Goal: Task Accomplishment & Management: Complete application form

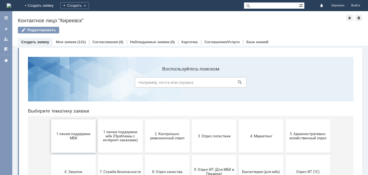
click at [68, 137] on span "1 линия поддержки МБК" at bounding box center [73, 136] width 41 height 8
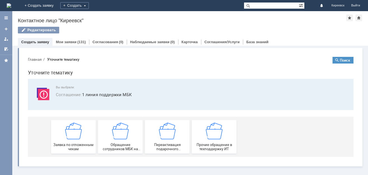
click at [68, 137] on img at bounding box center [73, 131] width 17 height 17
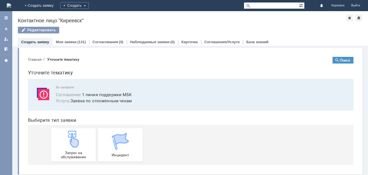
click at [68, 137] on img at bounding box center [73, 139] width 17 height 17
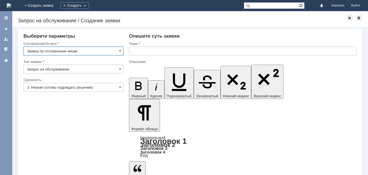
click at [134, 50] on input "text" at bounding box center [243, 51] width 228 height 9
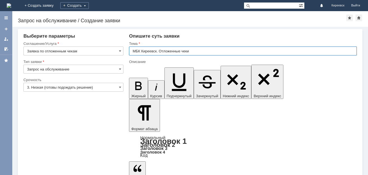
type input "МБК Киреевск. Отложенные чеки"
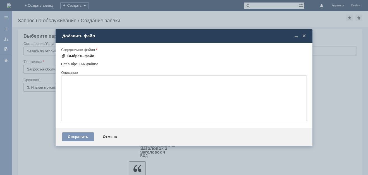
click at [85, 57] on div "Выбрать файл" at bounding box center [80, 56] width 27 height 4
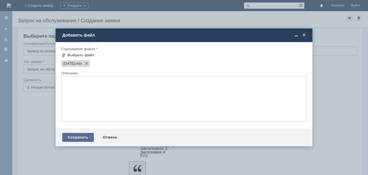
click at [70, 136] on div "Сохранить" at bounding box center [78, 137] width 32 height 9
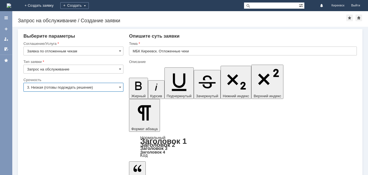
click at [47, 89] on input "3. Низкая (готовы подождать решение)" at bounding box center [73, 87] width 100 height 9
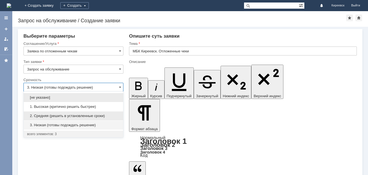
click at [49, 115] on span "2. Средняя (решить в установленные сроки)" at bounding box center [73, 116] width 93 height 4
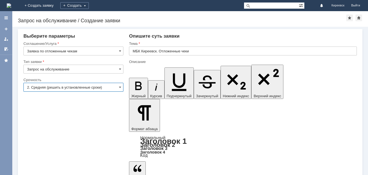
type input "2. Средняя (решить в установленные сроки)"
